Goal: Information Seeking & Learning: Check status

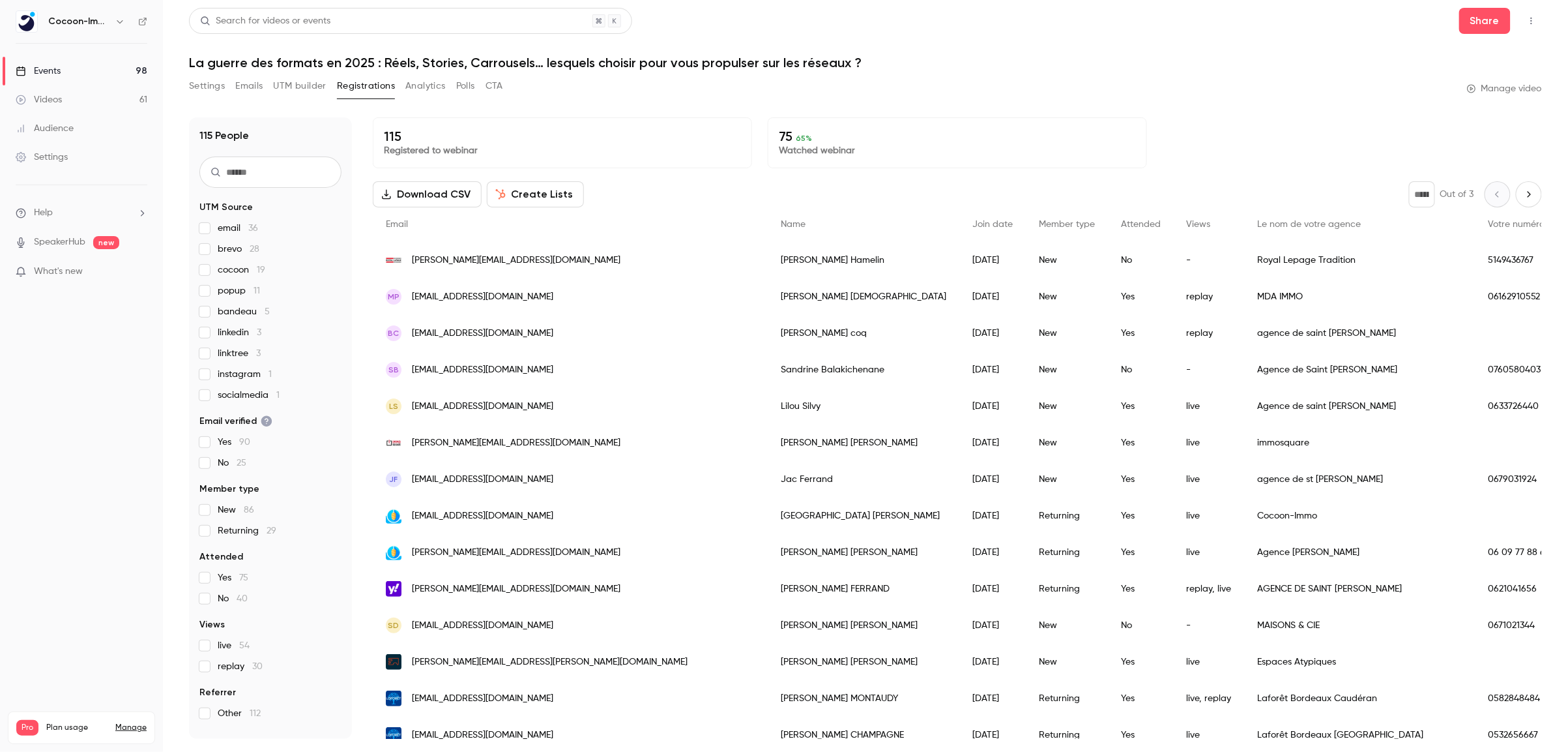
click at [78, 69] on link "Events 98" at bounding box center [81, 71] width 163 height 29
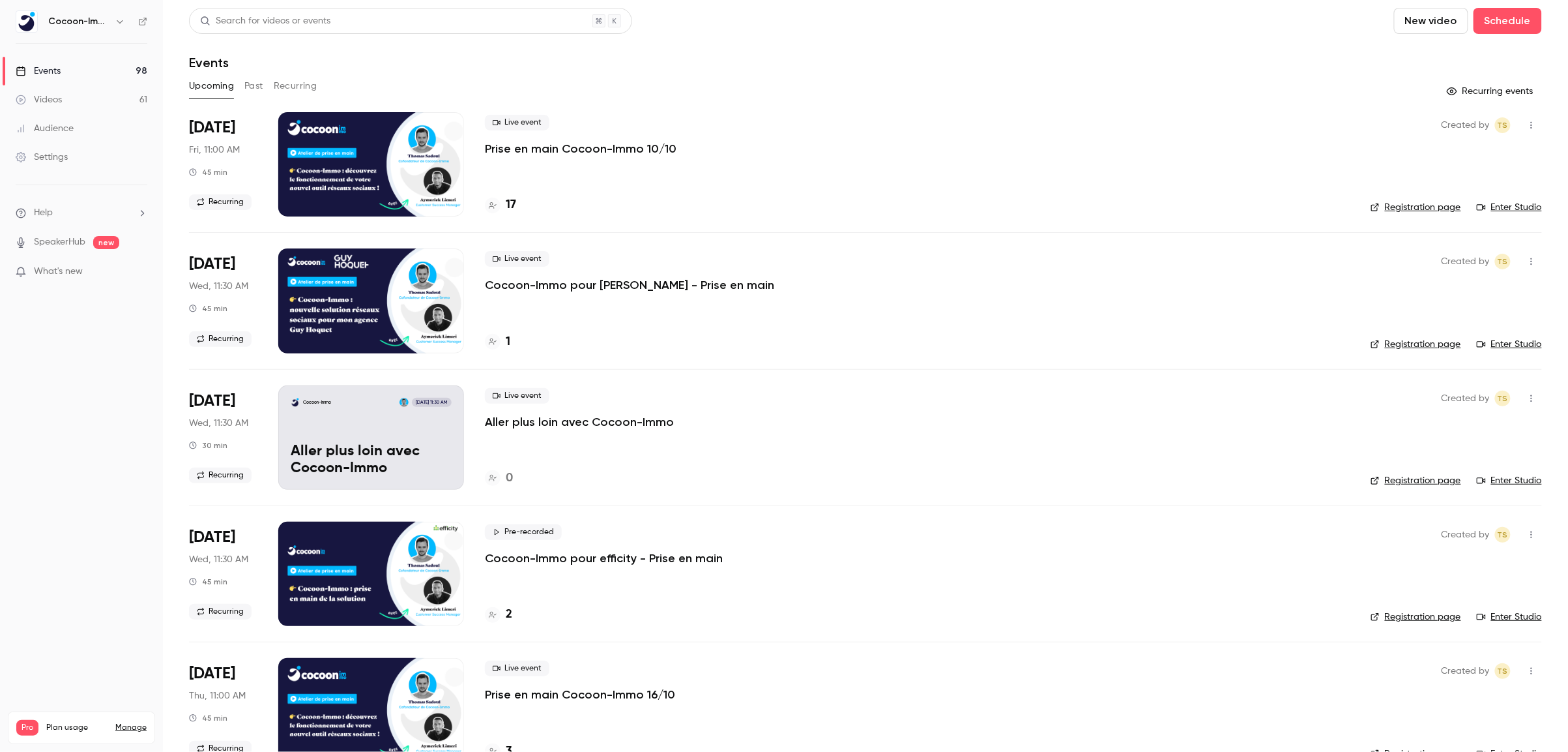
click at [264, 87] on div "Upcoming Past Recurring" at bounding box center [866, 86] width 1353 height 21
click at [248, 80] on button "Past" at bounding box center [254, 86] width 19 height 21
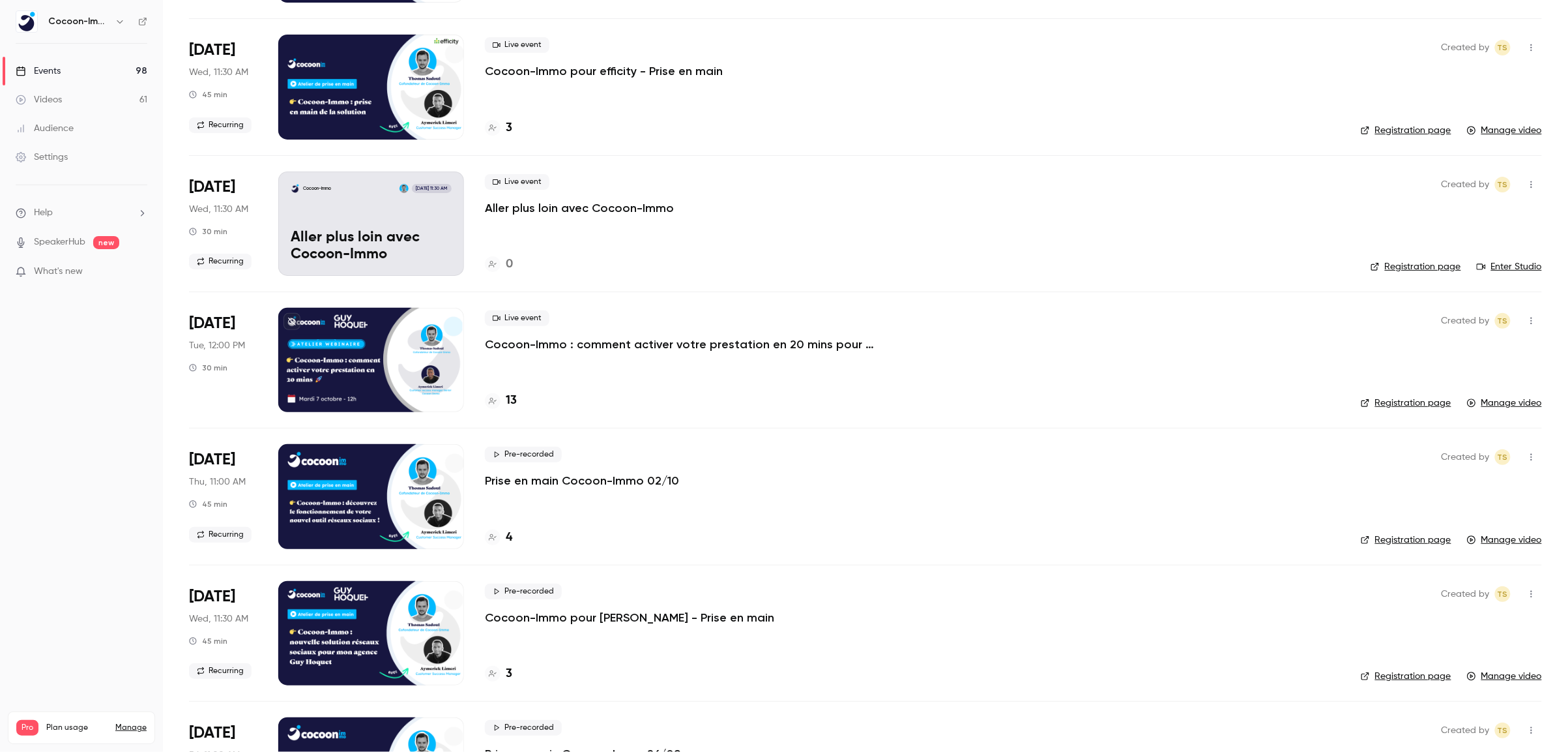
scroll to position [233, 0]
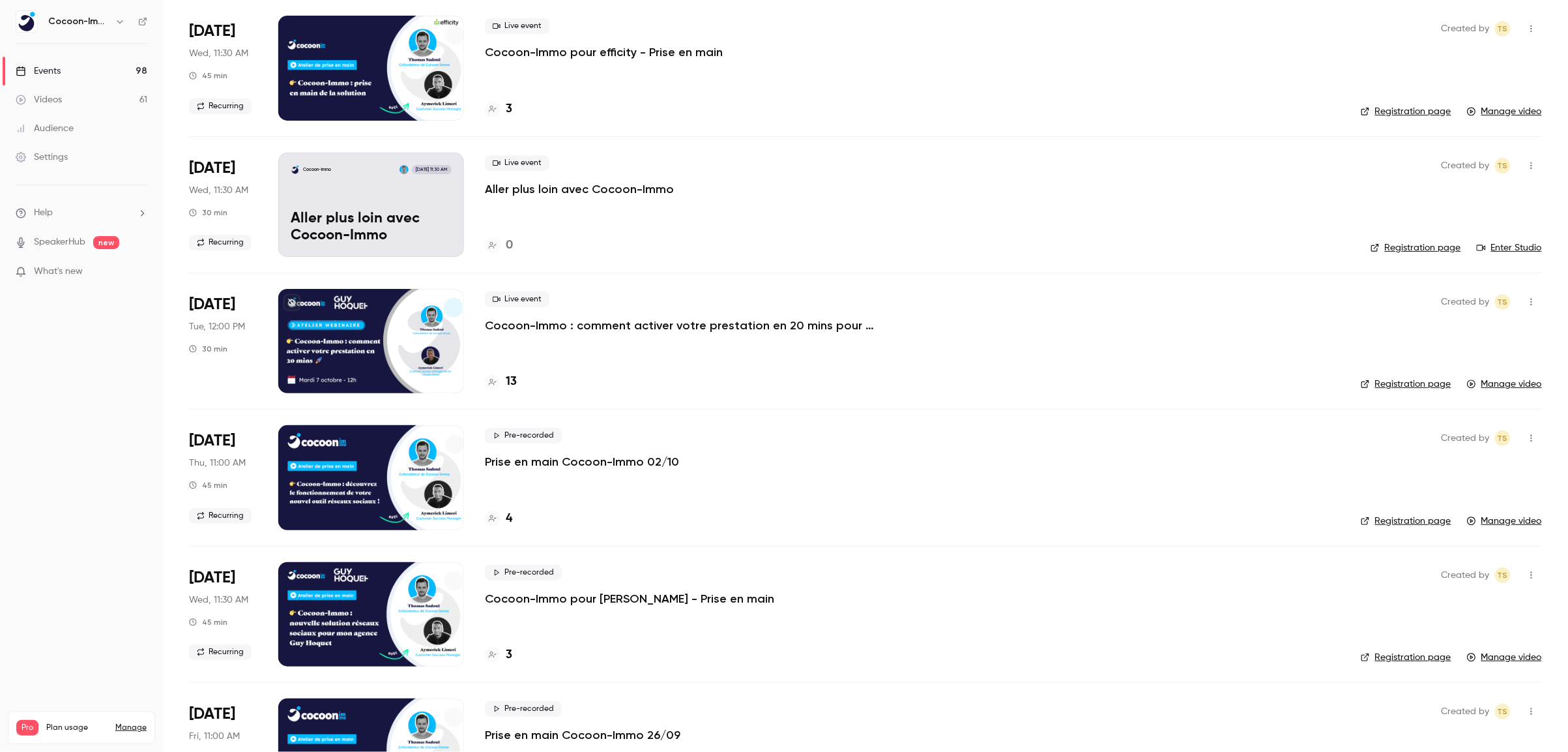
click at [575, 465] on p "Prise en main Cocoon-Immo 02/10" at bounding box center [582, 462] width 194 height 15
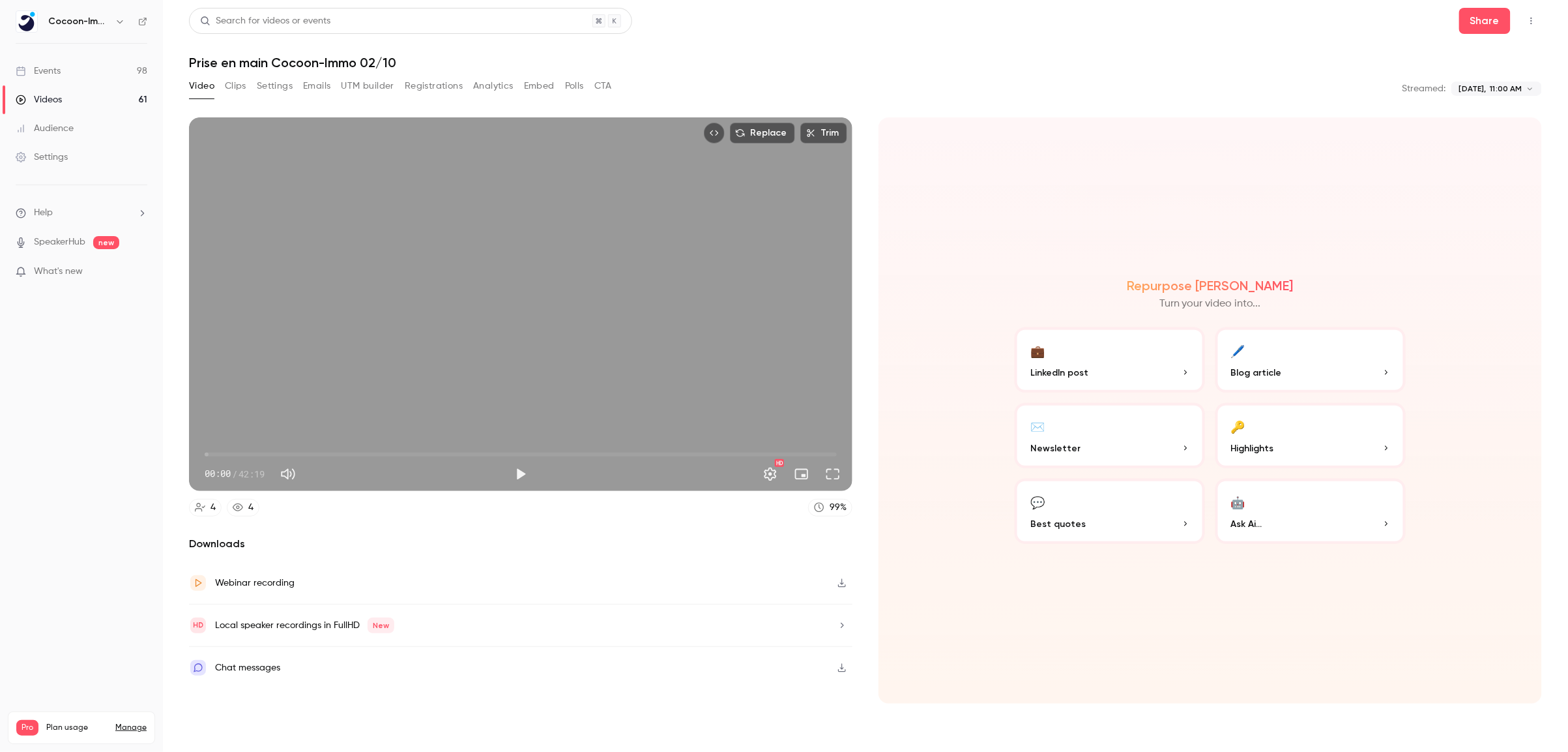
click at [449, 90] on button "Registrations" at bounding box center [433, 86] width 58 height 21
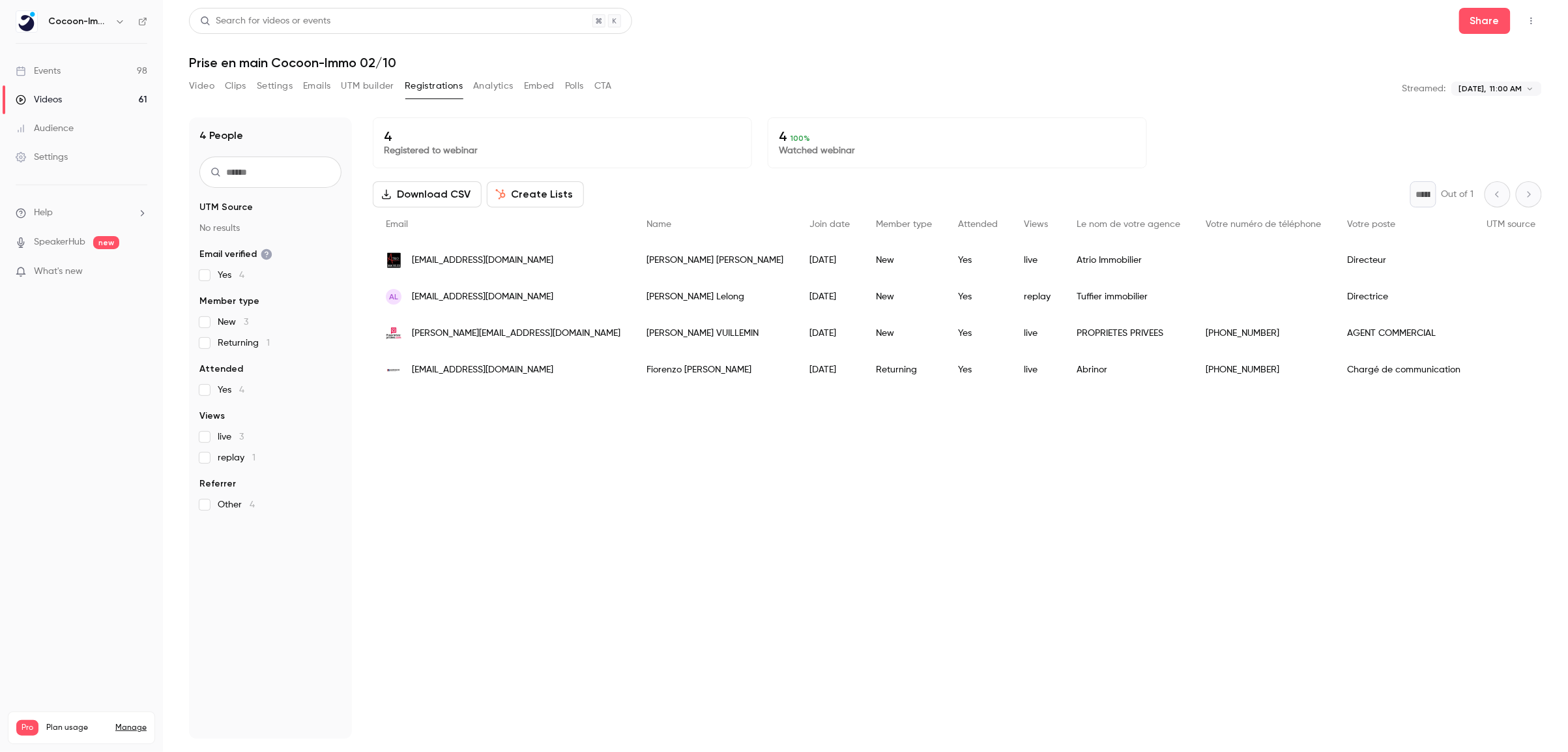
click at [792, 168] on div "4 Registered to webinar 4 100 % Watched webinar Download CSV Create Lists * Out…" at bounding box center [957, 427] width 1169 height 622
